Goal: Information Seeking & Learning: Learn about a topic

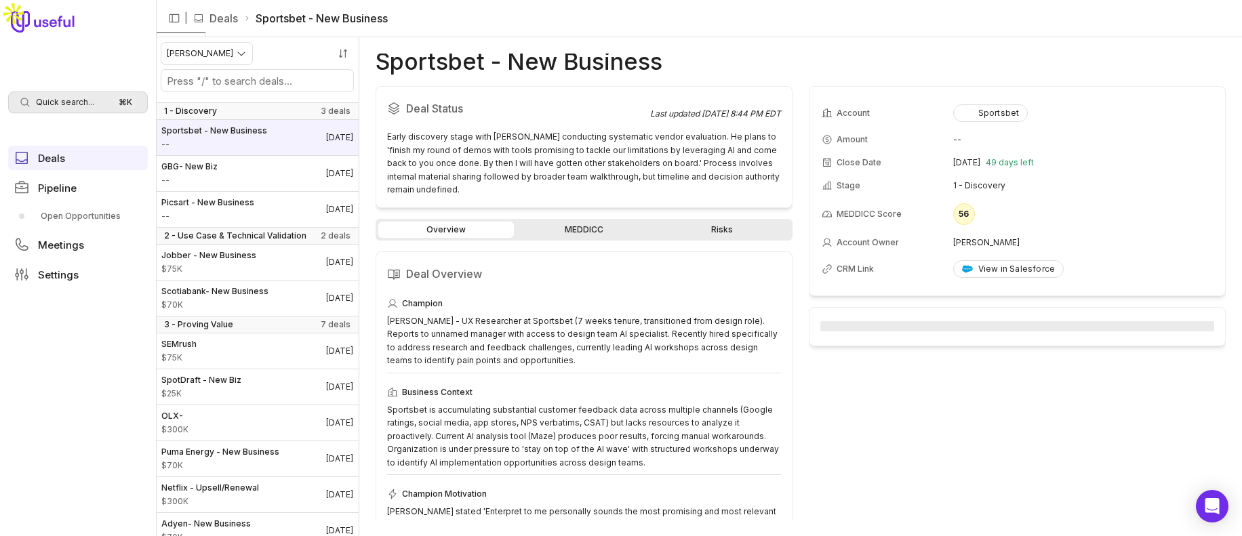
click at [52, 109] on div "Quick search... ⌘ K" at bounding box center [78, 103] width 140 height 22
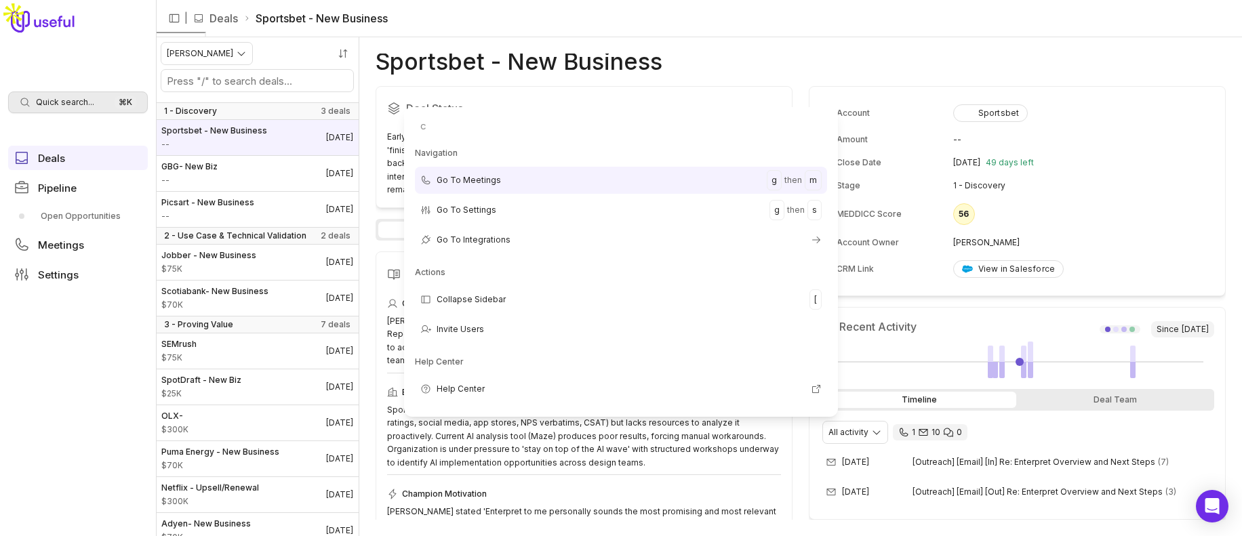
type input "cl"
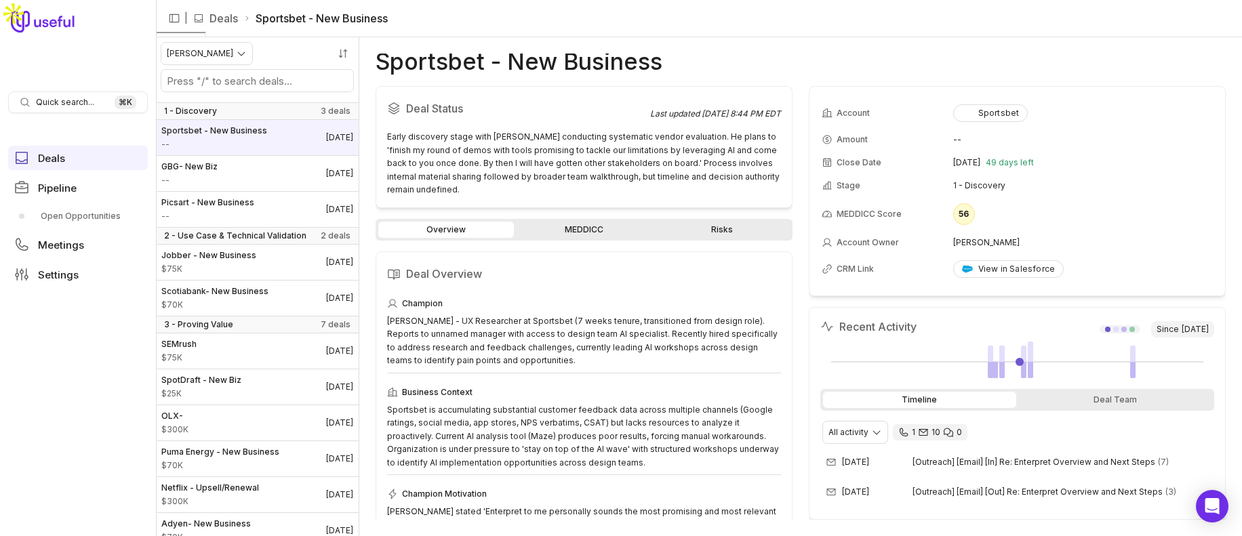
click at [50, 102] on html "Quick search... ⌘ K Deals Pipeline Open Opportunities Meetings Settings | Deals…" at bounding box center [621, 268] width 1242 height 536
click at [50, 102] on span "Quick search..." at bounding box center [65, 102] width 58 height 11
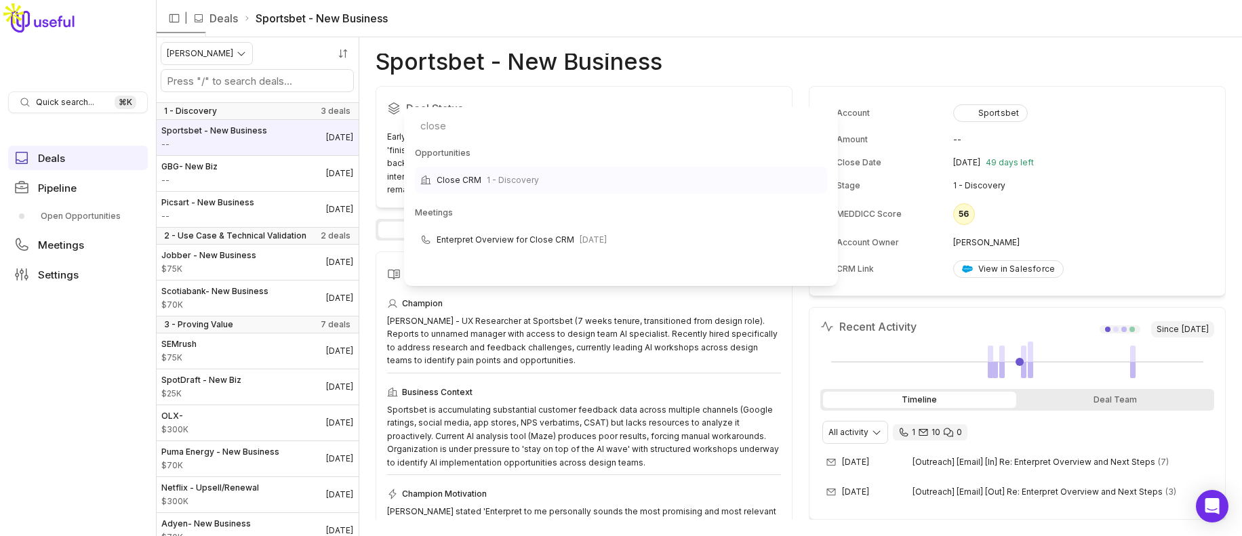
type input "close"
click at [509, 187] on span "1 - Discovery" at bounding box center [513, 180] width 52 height 16
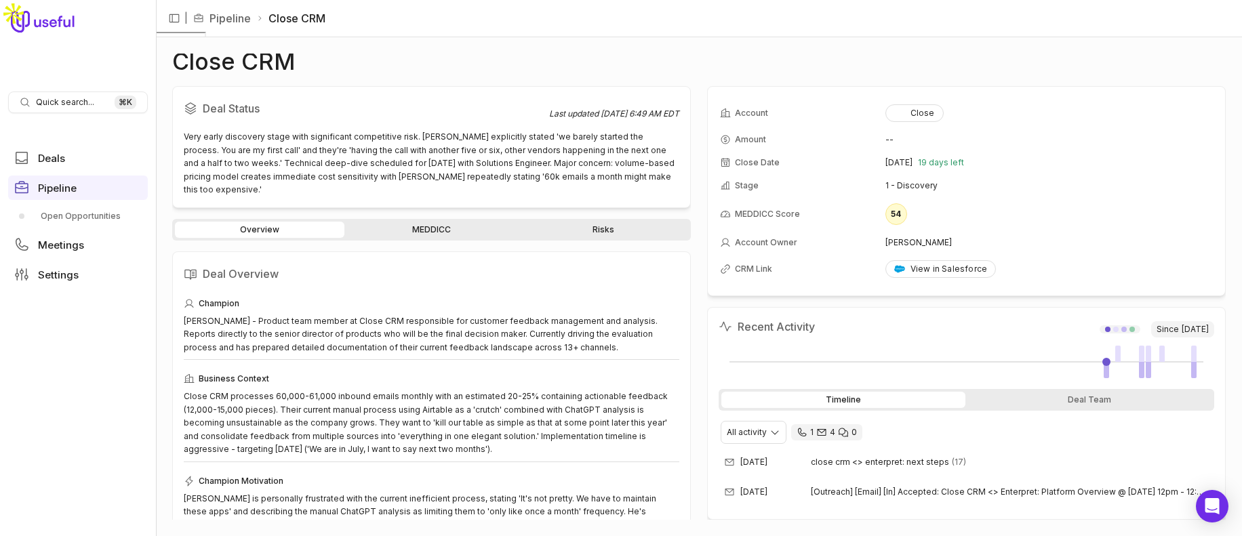
click at [436, 222] on link "MEDDICC" at bounding box center [432, 230] width 170 height 16
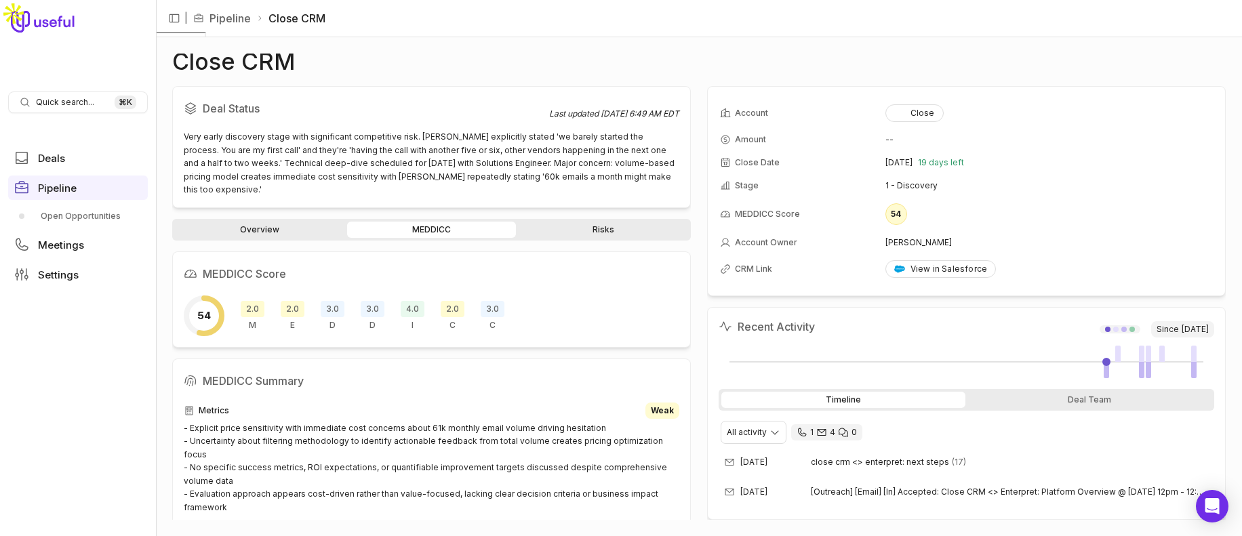
click at [255, 301] on span "2.0" at bounding box center [253, 309] width 24 height 16
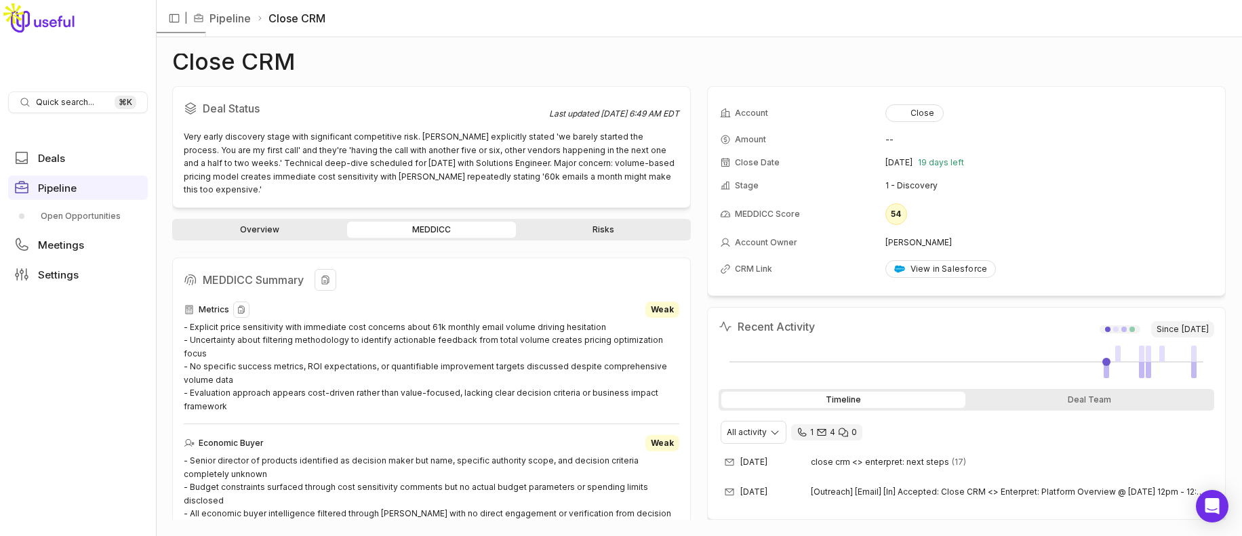
scroll to position [98, 0]
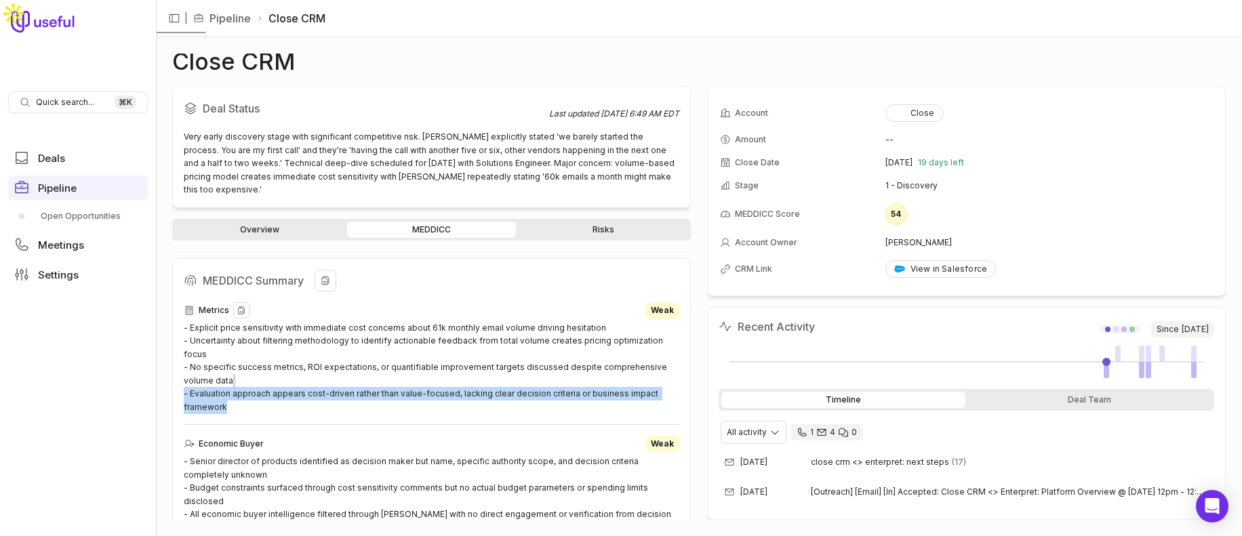
drag, startPoint x: 258, startPoint y: 383, endPoint x: 215, endPoint y: 359, distance: 49.8
click at [215, 359] on div "- Explicit price sensitivity with immediate cost concerns about 61k monthly ema…" at bounding box center [432, 367] width 496 height 93
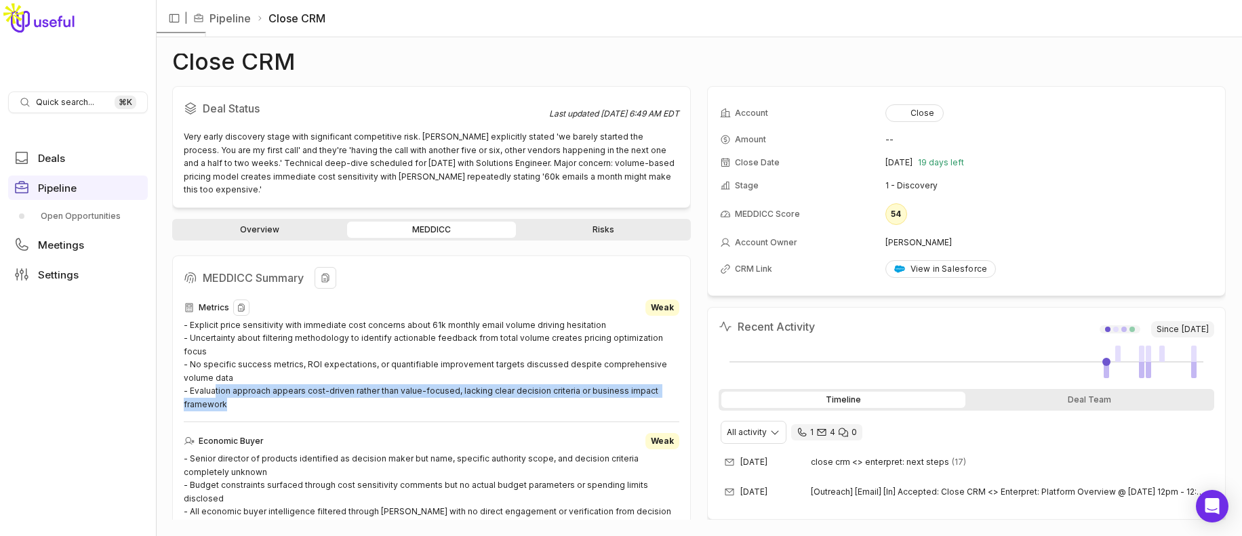
click at [215, 359] on div "- Explicit price sensitivity with immediate cost concerns about 61k monthly ema…" at bounding box center [432, 365] width 496 height 93
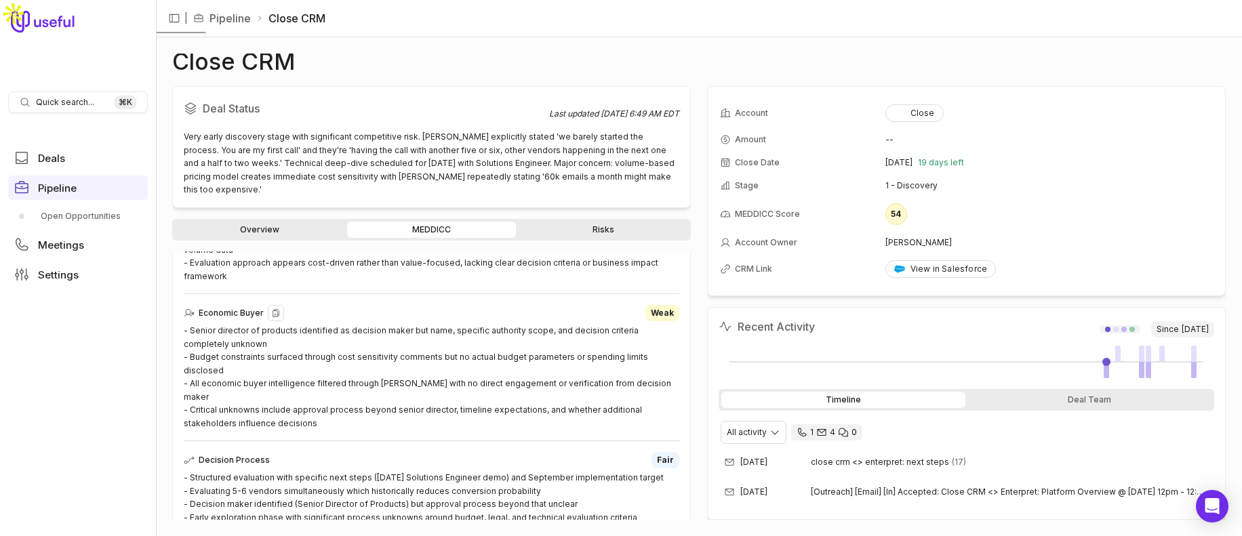
scroll to position [236, 0]
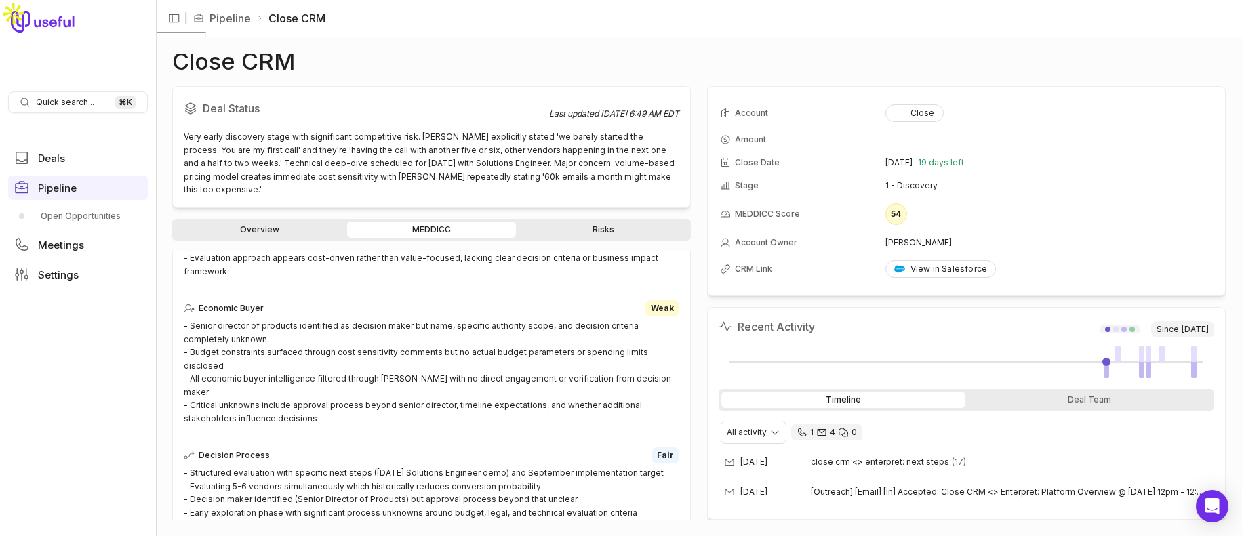
drag, startPoint x: 310, startPoint y: 376, endPoint x: 318, endPoint y: 378, distance: 8.3
drag, startPoint x: 318, startPoint y: 378, endPoint x: 269, endPoint y: 306, distance: 86.9
click at [416, 346] on div "- Senior director of products identified as decision maker but name, specific a…" at bounding box center [432, 372] width 496 height 106
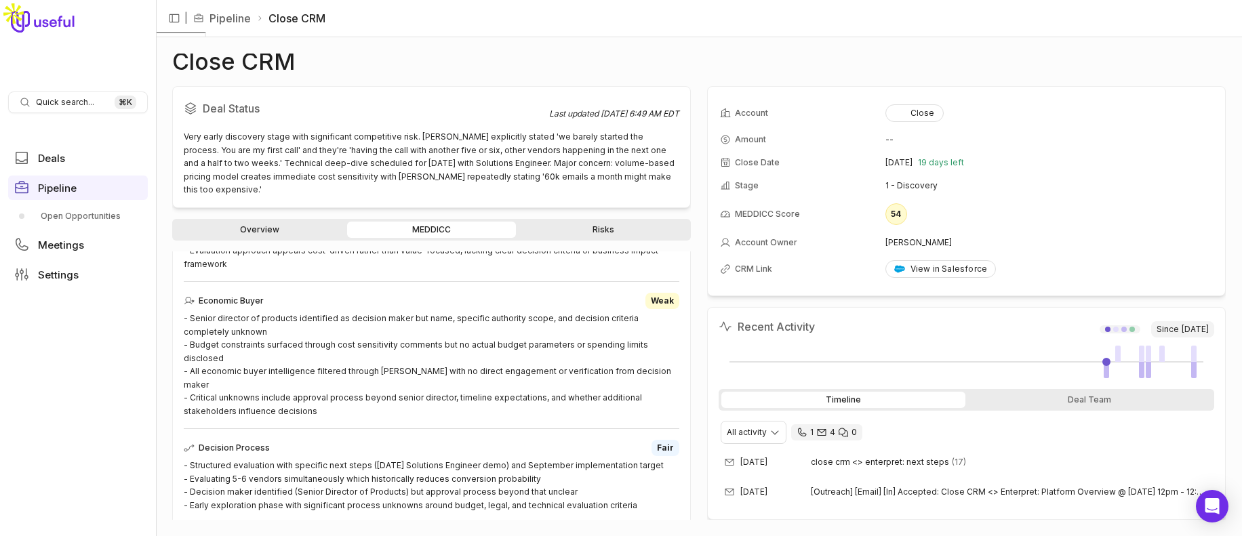
scroll to position [241, 0]
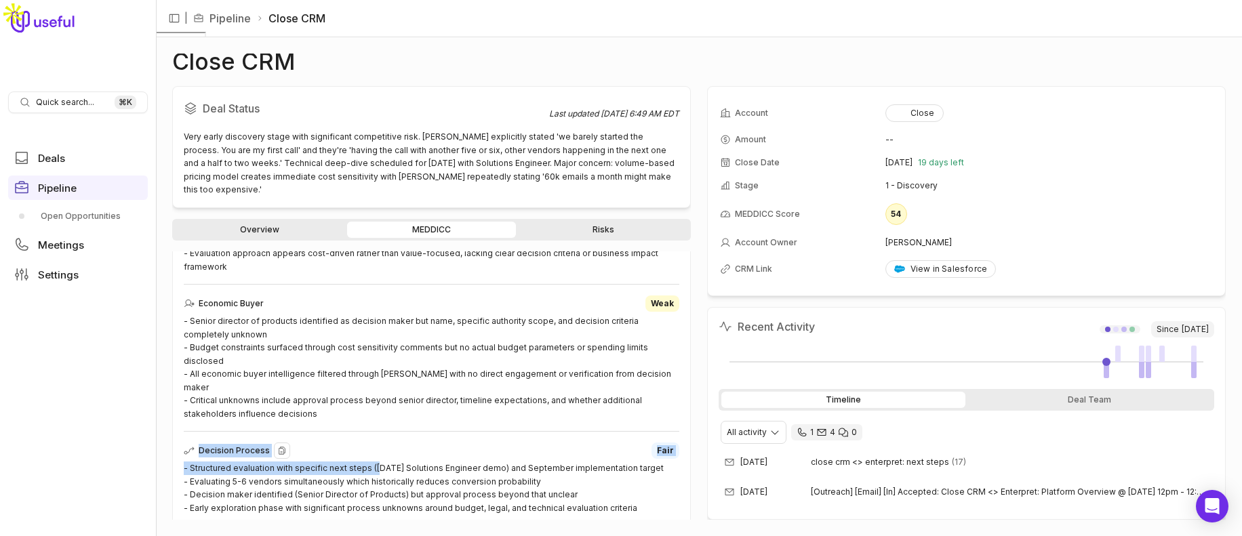
drag, startPoint x: 201, startPoint y: 398, endPoint x: 376, endPoint y: 416, distance: 176.5
click at [376, 443] on div "Decision Process Fair - Structured evaluation with specific next steps ([DATE] …" at bounding box center [432, 479] width 496 height 72
click at [376, 462] on div "- Structured evaluation with specific next steps ([DATE] Solutions Engineer dem…" at bounding box center [432, 488] width 496 height 53
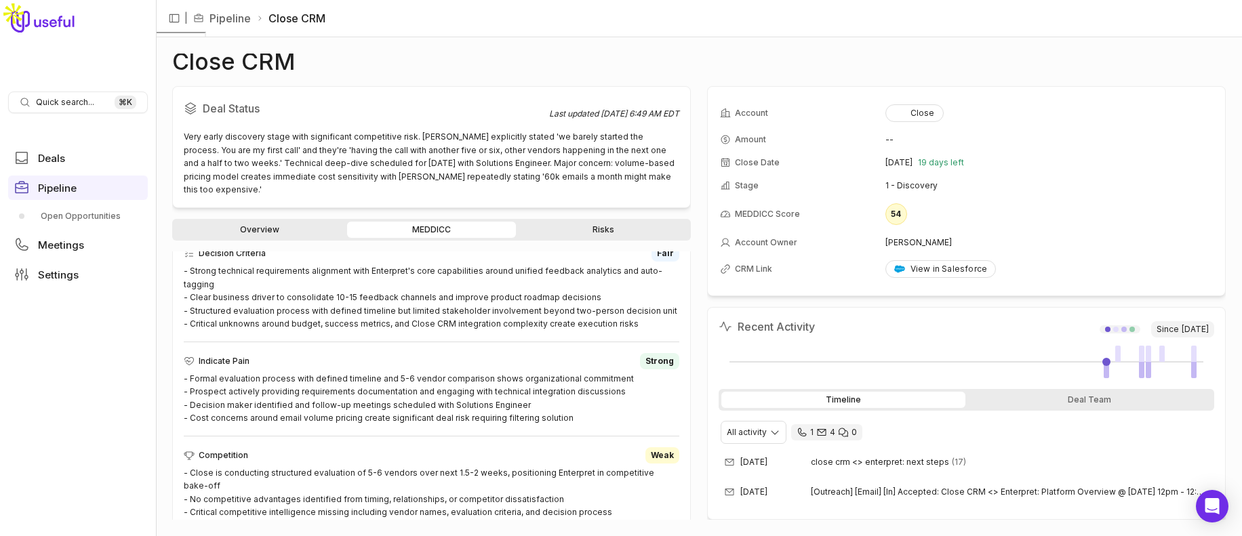
scroll to position [543, 0]
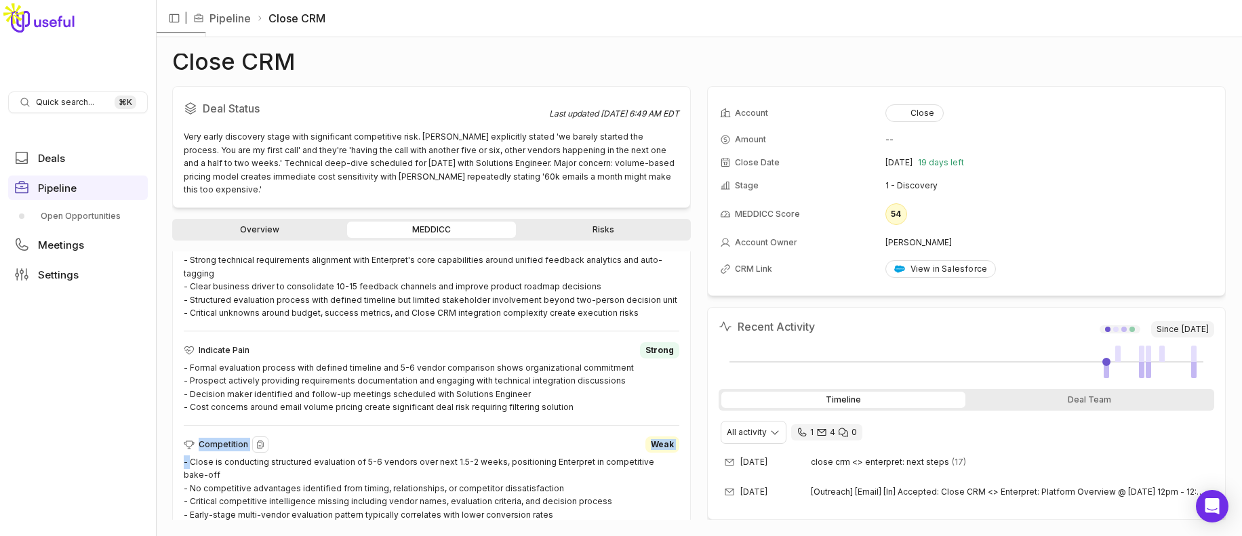
drag, startPoint x: 595, startPoint y: 442, endPoint x: 191, endPoint y: 397, distance: 406.1
click at [191, 397] on div "Metrics Weak - Explicit price sensitivity with immediate cost concerns about 61…" at bounding box center [432, 245] width 496 height 770
